Goal: Task Accomplishment & Management: Use online tool/utility

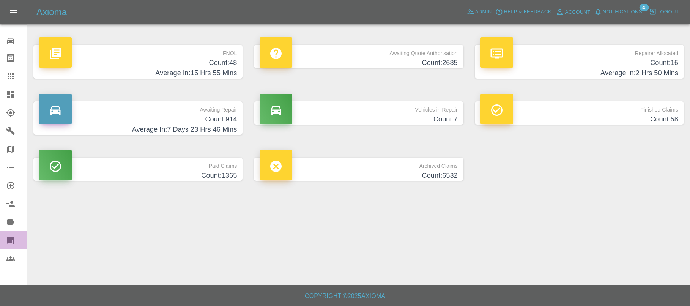
click at [12, 240] on icon at bounding box center [10, 240] width 9 height 9
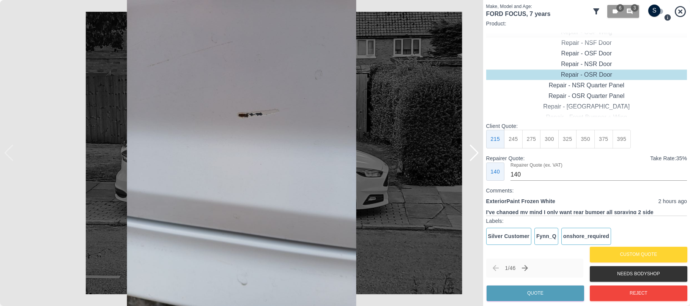
checkbox input "true"
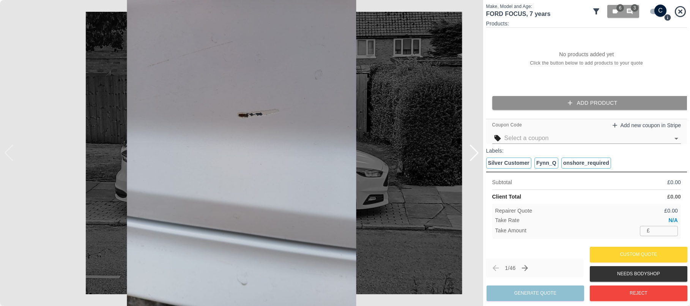
click at [613, 103] on button "Add Product" at bounding box center [592, 103] width 201 height 14
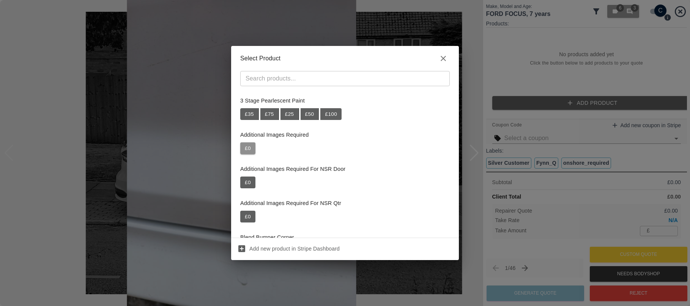
click at [246, 150] on button "£ 0" at bounding box center [247, 148] width 15 height 12
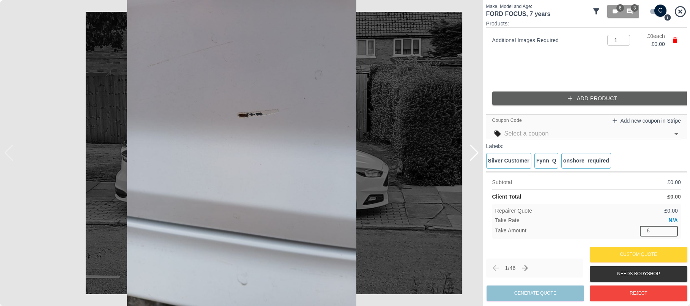
click at [654, 227] on input "number" at bounding box center [665, 230] width 25 height 9
click at [655, 227] on input "number" at bounding box center [665, 230] width 25 height 9
click at [583, 96] on button "Add Product" at bounding box center [592, 98] width 201 height 14
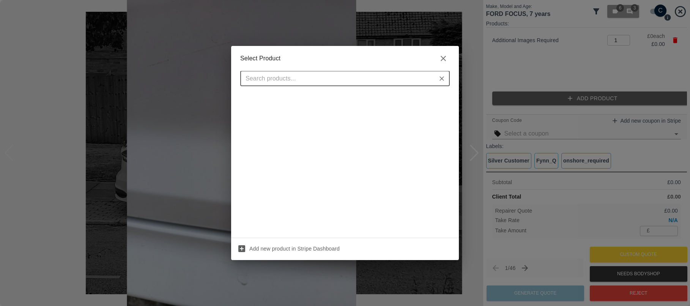
scroll to position [275, 0]
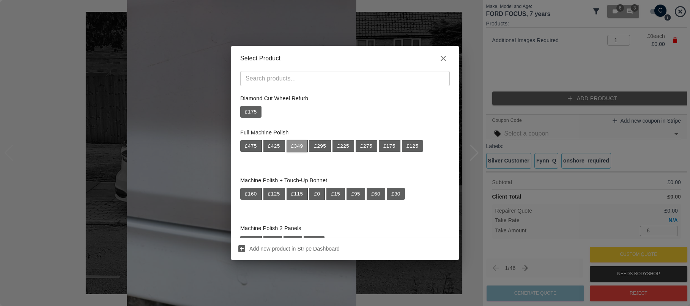
click at [293, 150] on button "£ 349" at bounding box center [297, 146] width 22 height 12
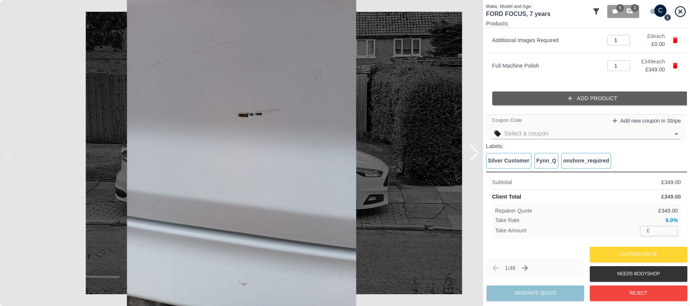
click at [665, 227] on input "number" at bounding box center [665, 230] width 25 height 9
click at [664, 228] on input "349" at bounding box center [665, 230] width 25 height 9
click at [664, 228] on input "33" at bounding box center [665, 230] width 25 height 9
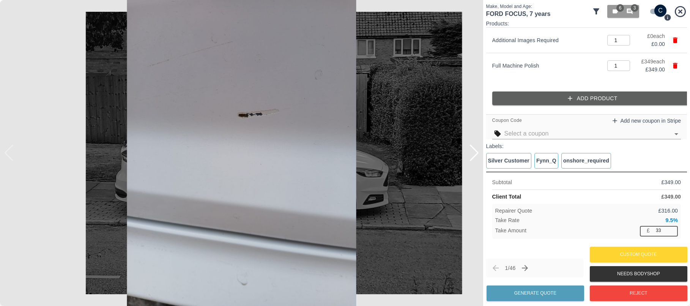
click at [664, 228] on input "33" at bounding box center [665, 230] width 25 height 9
click at [657, 232] on input "33" at bounding box center [665, 230] width 25 height 9
click at [661, 230] on input "80" at bounding box center [665, 230] width 25 height 9
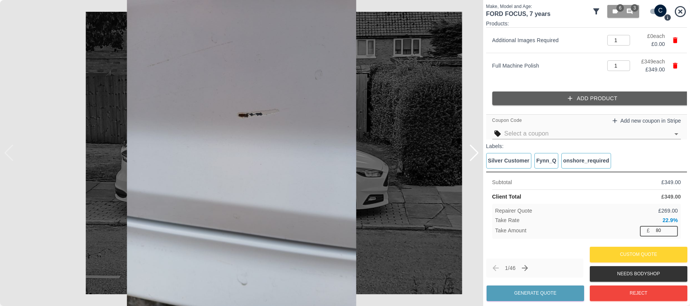
click at [661, 230] on input "80" at bounding box center [665, 230] width 25 height 9
type input "90"
click at [118, 110] on img at bounding box center [241, 153] width 483 height 306
click at [8, 118] on body "Axioma Admin Help & Feedback Account Notifications 33 Logout 0 Repair home Body…" at bounding box center [46, 153] width 93 height 306
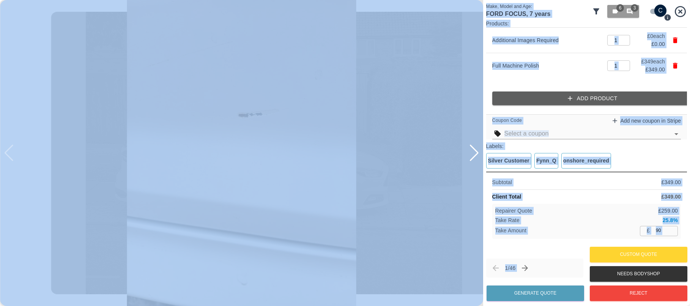
click at [90, 100] on img at bounding box center [241, 153] width 483 height 306
click at [345, 109] on img at bounding box center [241, 153] width 483 height 306
click at [470, 135] on img at bounding box center [241, 153] width 483 height 306
